Goal: Task Accomplishment & Management: Manage account settings

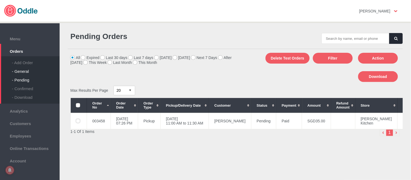
click at [25, 68] on div "- General" at bounding box center [36, 69] width 48 height 9
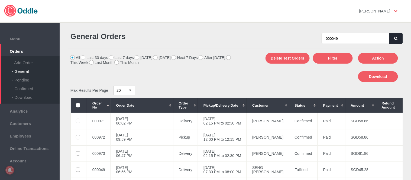
type input "000049"
click at [395, 39] on icon "button" at bounding box center [396, 39] width 3 height 4
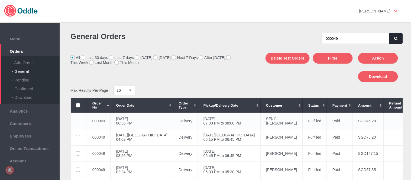
click at [218, 123] on td "04 Sep 2025, Thu 07:30 PM to 08:00 PM" at bounding box center [229, 121] width 63 height 16
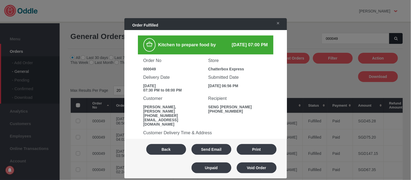
click at [148, 67] on div "000049" at bounding box center [173, 69] width 60 height 4
copy div "000049"
click at [178, 150] on button "Back" at bounding box center [166, 149] width 40 height 11
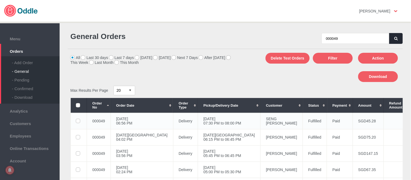
click at [198, 119] on td "04 Sep 2025, Thu 07:30 PM to 08:00 PM" at bounding box center [229, 121] width 63 height 16
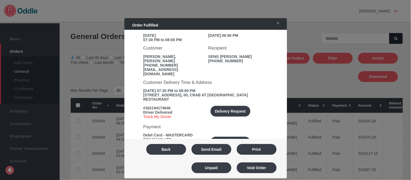
scroll to position [150, 0]
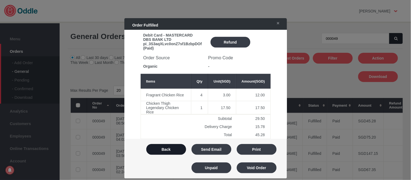
click at [172, 149] on button "Back" at bounding box center [166, 149] width 40 height 11
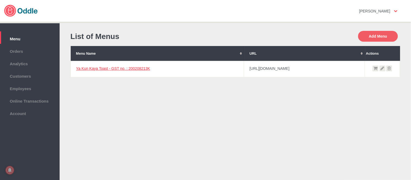
click at [107, 67] on link "Ya Kun Kaya Toast - GST no. : 200208213K" at bounding box center [113, 68] width 74 height 4
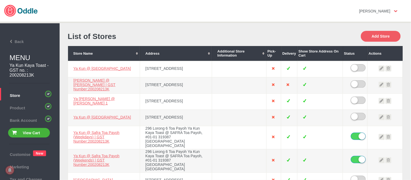
click at [223, 37] on h1 "List of Stores" at bounding box center [152, 36] width 168 height 9
click at [90, 135] on link "Ya Kun @ Safra Toa Payoh (Weekdays) | GST Number:200208213K" at bounding box center [96, 137] width 46 height 13
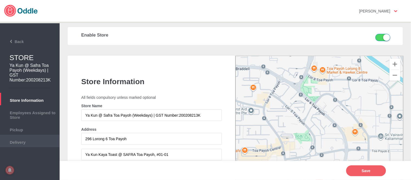
click at [36, 139] on span "Delivery" at bounding box center [30, 142] width 54 height 6
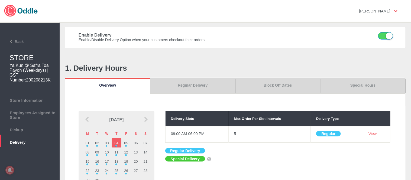
click at [375, 85] on link "Special Hours" at bounding box center [363, 86] width 85 height 16
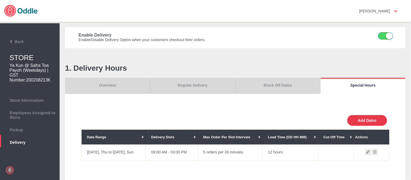
click at [366, 115] on button "Add Dates" at bounding box center [367, 120] width 40 height 11
select select "30"
type input "10"
type input "0"
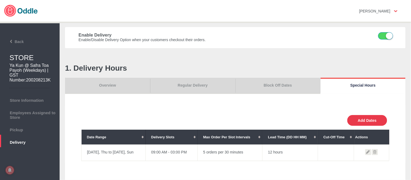
type input "30"
select select "11:00 AM"
select select "11:00 PM"
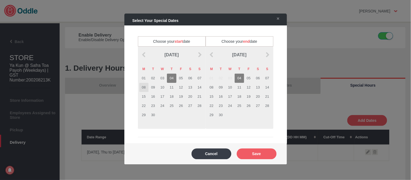
click at [143, 87] on td "08" at bounding box center [143, 87] width 9 height 9
click at [209, 86] on td "08" at bounding box center [211, 87] width 9 height 9
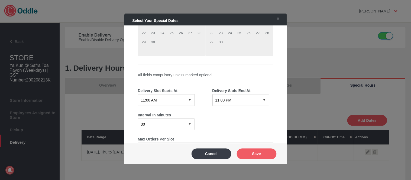
scroll to position [90, 0]
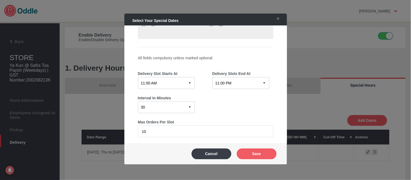
click at [175, 81] on select "12:15 AM 12:30 AM 12:45 AM 01:00 AM 01:15 AM 01:30 AM 01:45 AM 02:00 AM 02:15 A…" at bounding box center [166, 83] width 57 height 12
select select "08:30 AM"
click at [138, 77] on select "12:15 AM 12:30 AM 12:45 AM 01:00 AM 01:15 AM 01:30 AM 01:45 AM 02:00 AM 02:15 A…" at bounding box center [166, 83] width 57 height 12
click at [251, 78] on select "12:15 AM 12:30 AM 12:45 AM 01:00 AM 01:15 AM 01:30 AM 01:45 AM 02:00 AM 02:15 A…" at bounding box center [240, 83] width 57 height 12
select select "09:00 AM"
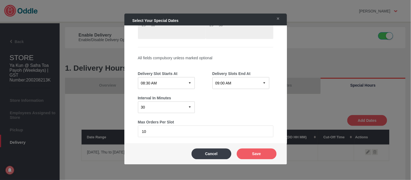
click at [212, 77] on select "12:15 AM 12:30 AM 12:45 AM 01:00 AM 01:15 AM 01:30 AM 01:45 AM 02:00 AM 02:15 A…" at bounding box center [240, 83] width 57 height 12
click at [263, 150] on button "Save" at bounding box center [257, 153] width 40 height 11
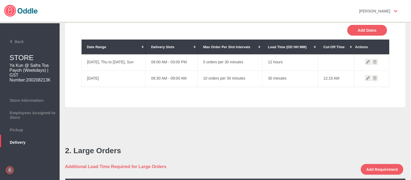
click at [372, 77] on icon at bounding box center [375, 78] width 6 height 6
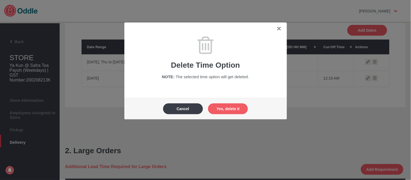
click at [242, 106] on button "Yes, delete it" at bounding box center [228, 109] width 40 height 11
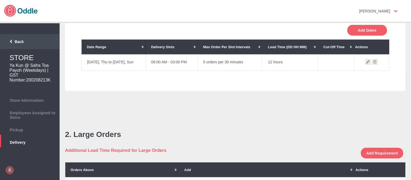
click at [17, 40] on span "Back" at bounding box center [13, 42] width 22 height 4
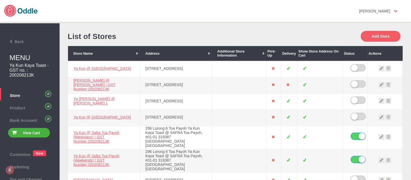
click at [294, 45] on div "Add Store" at bounding box center [319, 36] width 168 height 18
click at [94, 137] on link "Ya Kun @ Safra Toa Payoh (Weekdays) | GST Number:200208213K" at bounding box center [96, 137] width 46 height 13
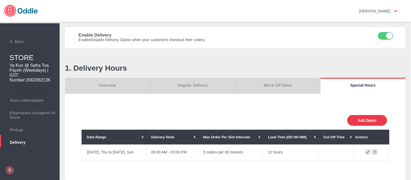
click at [368, 118] on button "Add Dates" at bounding box center [367, 120] width 40 height 11
select select "30"
type input "10"
type input "0"
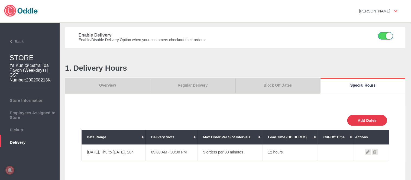
type input "30"
select select "11:00 AM"
select select "11:00 PM"
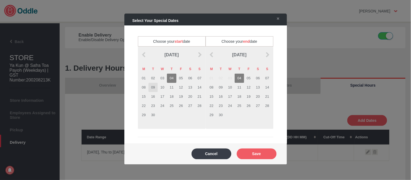
click at [153, 86] on td "09" at bounding box center [152, 87] width 9 height 9
click at [218, 87] on td "09" at bounding box center [220, 87] width 9 height 9
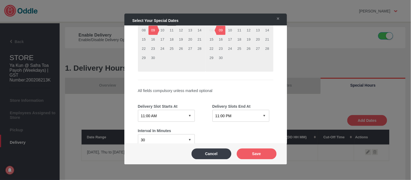
scroll to position [60, 0]
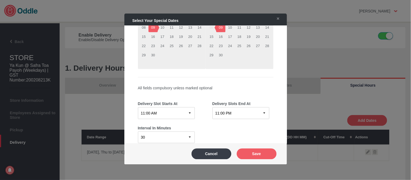
click at [171, 114] on select "12:15 AM 12:30 AM 12:45 AM 01:00 AM 01:15 AM 01:30 AM 01:45 AM 02:00 AM 02:15 A…" at bounding box center [166, 113] width 57 height 12
select select "08:30 AM"
click at [138, 107] on select "12:15 AM 12:30 AM 12:45 AM 01:00 AM 01:15 AM 01:30 AM 01:45 AM 02:00 AM 02:15 A…" at bounding box center [166, 113] width 57 height 12
click at [248, 111] on select "12:15 AM 12:30 AM 12:45 AM 01:00 AM 01:15 AM 01:30 AM 01:45 AM 02:00 AM 02:15 A…" at bounding box center [240, 113] width 57 height 12
select select "09:00 AM"
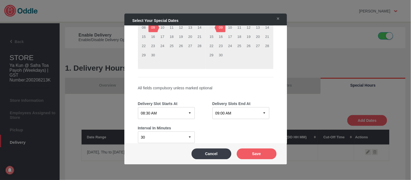
click at [212, 107] on select "12:15 AM 12:30 AM 12:45 AM 01:00 AM 01:15 AM 01:30 AM 01:45 AM 02:00 AM 02:15 A…" at bounding box center [240, 113] width 57 height 12
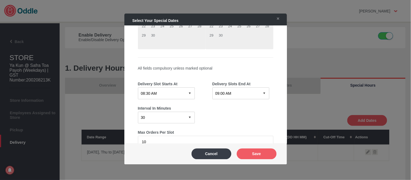
scroll to position [90, 0]
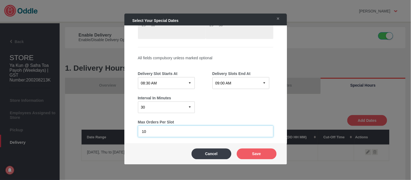
click at [120, 129] on body "Click here to cancel Mary Kaye No messages Support Settings Sign Out Settings S…" at bounding box center [205, 90] width 411 height 180
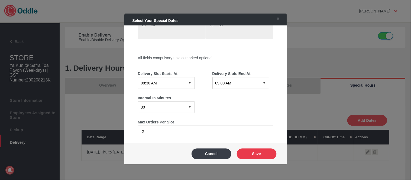
click at [251, 154] on button "Save" at bounding box center [257, 153] width 40 height 11
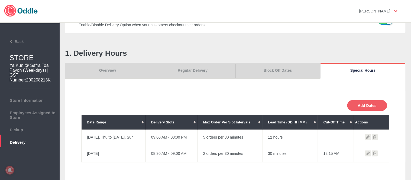
scroll to position [30, 0]
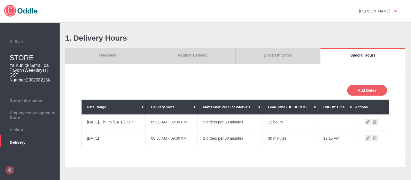
click at [373, 138] on icon at bounding box center [375, 138] width 6 height 6
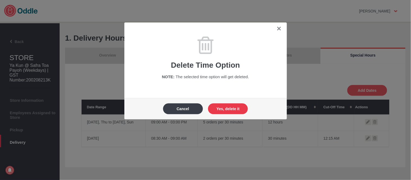
click at [235, 109] on button "Yes, delete it" at bounding box center [228, 109] width 40 height 11
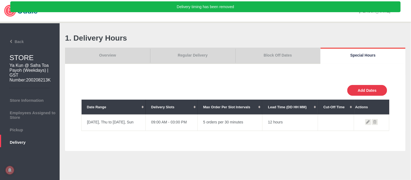
click at [368, 91] on button "Add Dates" at bounding box center [367, 90] width 40 height 11
type input "10"
select select "11:00 AM"
select select "11:00 PM"
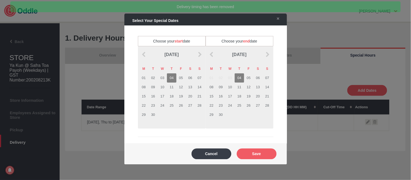
scroll to position [0, 0]
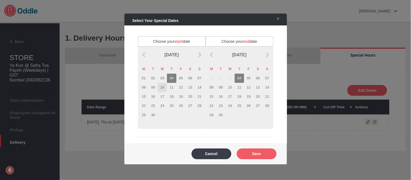
click at [162, 88] on td "10" at bounding box center [162, 87] width 9 height 9
click at [227, 88] on td "10" at bounding box center [229, 87] width 9 height 9
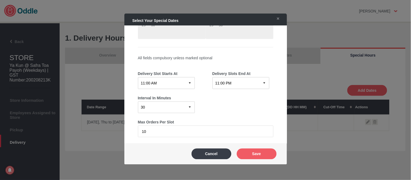
click at [175, 81] on select "12:15 AM 12:30 AM 12:45 AM 01:00 AM 01:15 AM 01:30 AM 01:45 AM 02:00 AM 02:15 A…" at bounding box center [166, 83] width 57 height 12
select select "08:30 AM"
click at [138, 77] on select "12:15 AM 12:30 AM 12:45 AM 01:00 AM 01:15 AM 01:30 AM 01:45 AM 02:00 AM 02:15 A…" at bounding box center [166, 83] width 57 height 12
click at [243, 80] on select "12:15 AM 12:30 AM 12:45 AM 01:00 AM 01:15 AM 01:30 AM 01:45 AM 02:00 AM 02:15 A…" at bounding box center [240, 83] width 57 height 12
select select "09:00 AM"
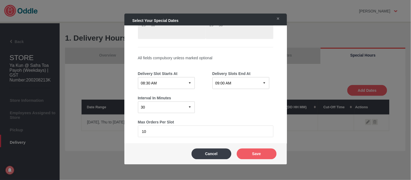
click at [212, 77] on select "12:15 AM 12:30 AM 12:45 AM 01:00 AM 01:15 AM 01:30 AM 01:45 AM 02:00 AM 02:15 A…" at bounding box center [240, 83] width 57 height 12
click at [268, 149] on button "Save" at bounding box center [257, 153] width 40 height 11
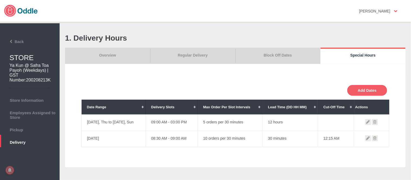
click at [373, 136] on icon at bounding box center [375, 138] width 6 height 6
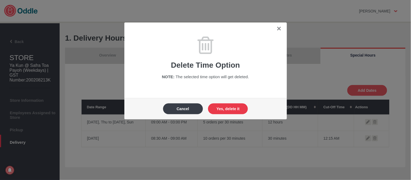
click at [235, 111] on button "Yes, delete it" at bounding box center [228, 109] width 40 height 11
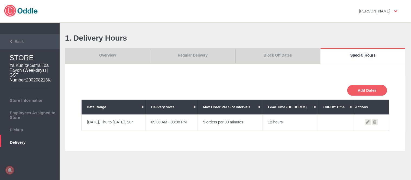
click at [24, 40] on li "Back" at bounding box center [30, 41] width 60 height 15
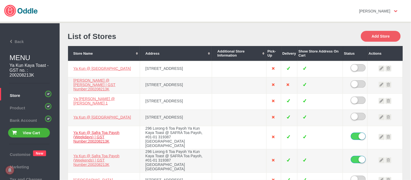
click at [96, 137] on link "Ya Kun @ Safra Toa Payoh (Weekdays) | GST Number:200208213K" at bounding box center [96, 137] width 46 height 13
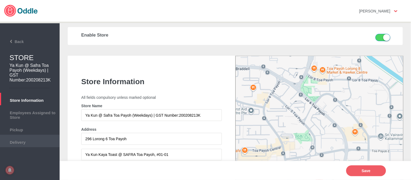
click at [24, 142] on span "Delivery" at bounding box center [30, 142] width 54 height 6
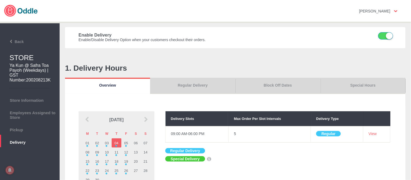
click at [289, 82] on link "Block Off Dates" at bounding box center [277, 86] width 85 height 16
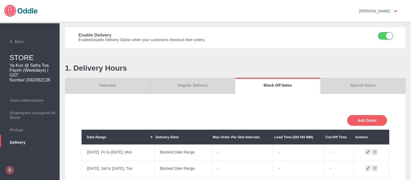
click at [350, 85] on link "Special Hours" at bounding box center [363, 86] width 85 height 16
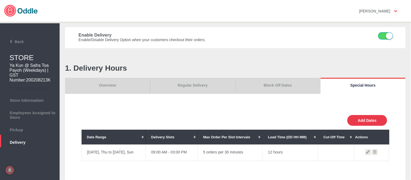
click at [370, 119] on button "Add Dates" at bounding box center [367, 120] width 40 height 11
select select "30"
type input "10"
type input "0"
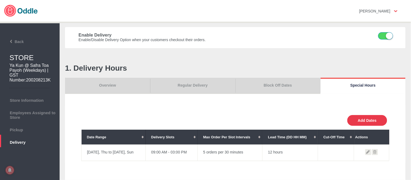
type input "30"
select select "11:00 AM"
select select "11:00 PM"
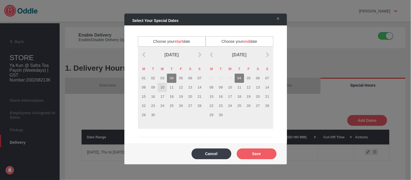
click at [160, 86] on td "10" at bounding box center [162, 87] width 9 height 9
click at [228, 85] on td "10" at bounding box center [229, 87] width 9 height 9
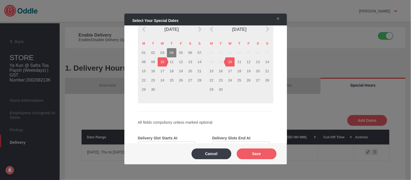
scroll to position [60, 0]
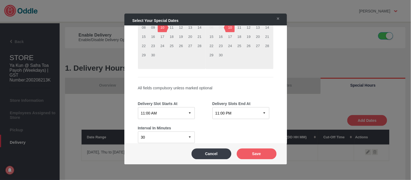
click at [164, 113] on select "12:15 AM 12:30 AM 12:45 AM 01:00 AM 01:15 AM 01:30 AM 01:45 AM 02:00 AM 02:15 A…" at bounding box center [166, 113] width 57 height 12
click at [138, 107] on select "12:15 AM 12:30 AM 12:45 AM 01:00 AM 01:15 AM 01:30 AM 01:45 AM 02:00 AM 02:15 A…" at bounding box center [166, 113] width 57 height 12
click at [232, 109] on select "12:15 AM 12:30 AM 12:45 AM 01:00 AM 01:15 AM 01:30 AM 01:45 AM 02:00 AM 02:15 A…" at bounding box center [240, 113] width 57 height 12
click at [166, 110] on select "12:15 AM 12:30 AM 12:45 AM 01:00 AM 01:15 AM 01:30 AM 01:45 AM 02:00 AM 02:15 A…" at bounding box center [166, 113] width 57 height 12
select select "08:30 AM"
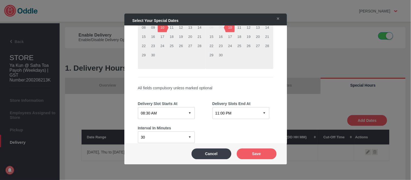
click at [138, 107] on select "12:15 AM 12:30 AM 12:45 AM 01:00 AM 01:15 AM 01:30 AM 01:45 AM 02:00 AM 02:15 A…" at bounding box center [166, 113] width 57 height 12
click at [263, 116] on select "12:15 AM 12:30 AM 12:45 AM 01:00 AM 01:15 AM 01:30 AM 01:45 AM 02:00 AM 02:15 A…" at bounding box center [240, 113] width 57 height 12
select select "09:00 AM"
click at [212, 107] on select "12:15 AM 12:30 AM 12:45 AM 01:00 AM 01:15 AM 01:30 AM 01:45 AM 02:00 AM 02:15 A…" at bounding box center [240, 113] width 57 height 12
click at [251, 152] on button "Save" at bounding box center [257, 153] width 40 height 11
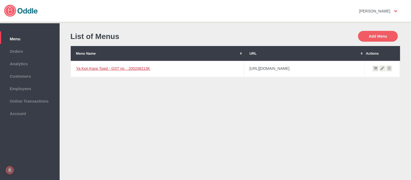
click at [131, 69] on link "Ya Kun Kaya Toast - GST no. : 200208213K" at bounding box center [113, 68] width 74 height 4
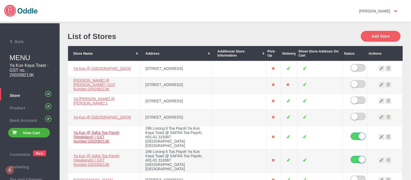
click at [79, 139] on link "Ya Kun @ Safra Toa Payoh (Weekdays) | GST Number:200208213K" at bounding box center [96, 137] width 46 height 13
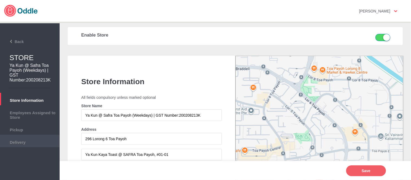
click at [39, 140] on span "Delivery" at bounding box center [30, 142] width 54 height 6
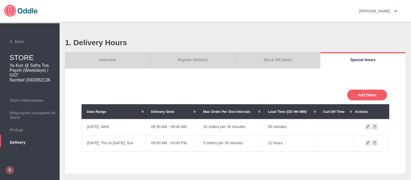
scroll to position [60, 0]
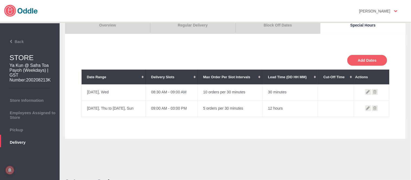
click at [373, 89] on icon at bounding box center [375, 92] width 6 height 6
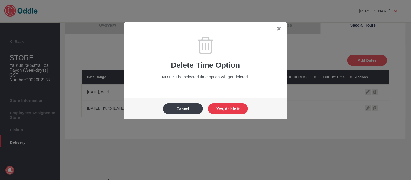
click at [221, 107] on button "Yes, delete it" at bounding box center [228, 109] width 40 height 11
